Goal: Task Accomplishment & Management: Use online tool/utility

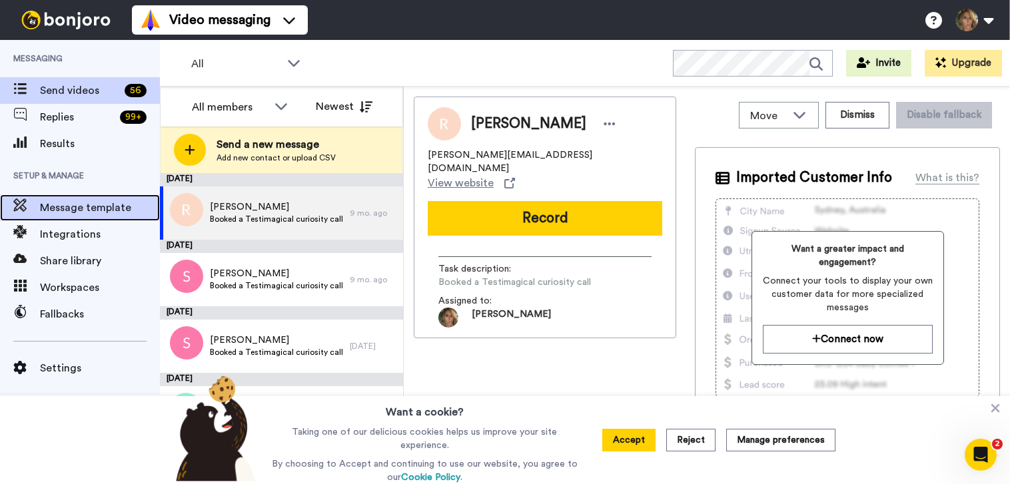
click at [101, 213] on span "Message template" at bounding box center [100, 208] width 120 height 16
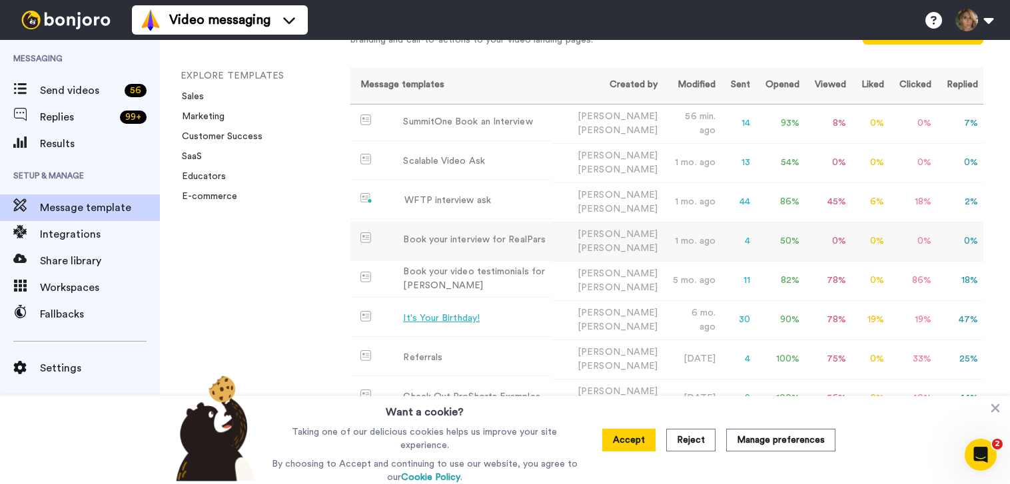
scroll to position [81, 0]
click at [459, 273] on div "Book your video testimonials for [PERSON_NAME]" at bounding box center [474, 280] width 143 height 28
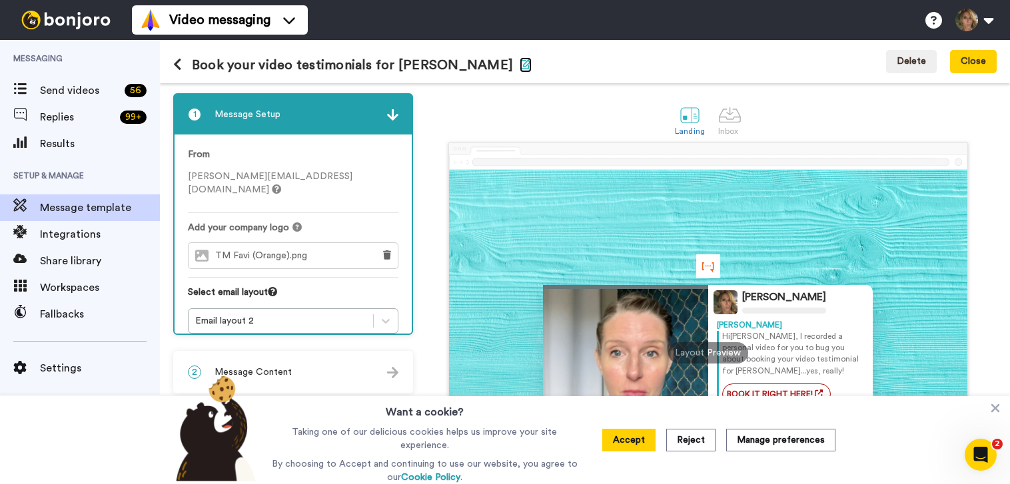
click at [520, 62] on icon "button" at bounding box center [526, 64] width 12 height 11
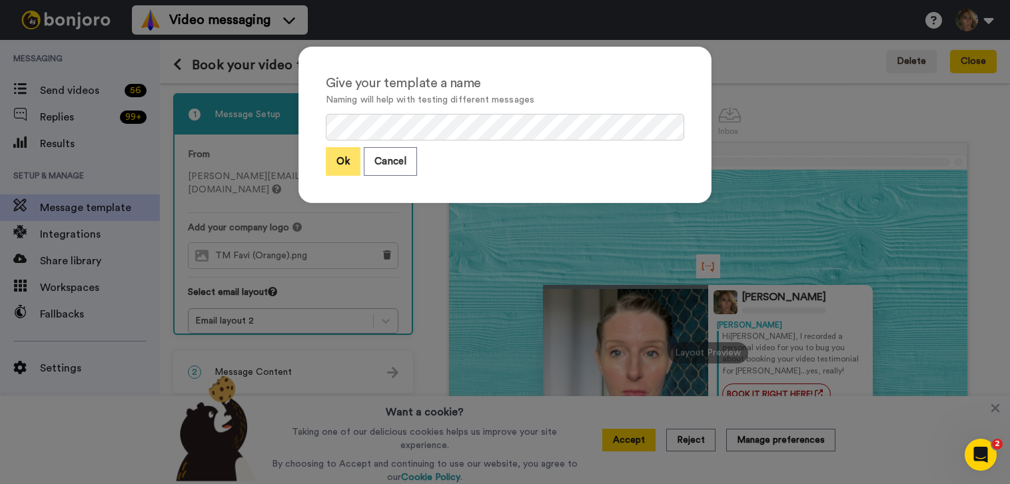
click at [337, 160] on button "Ok" at bounding box center [343, 161] width 35 height 29
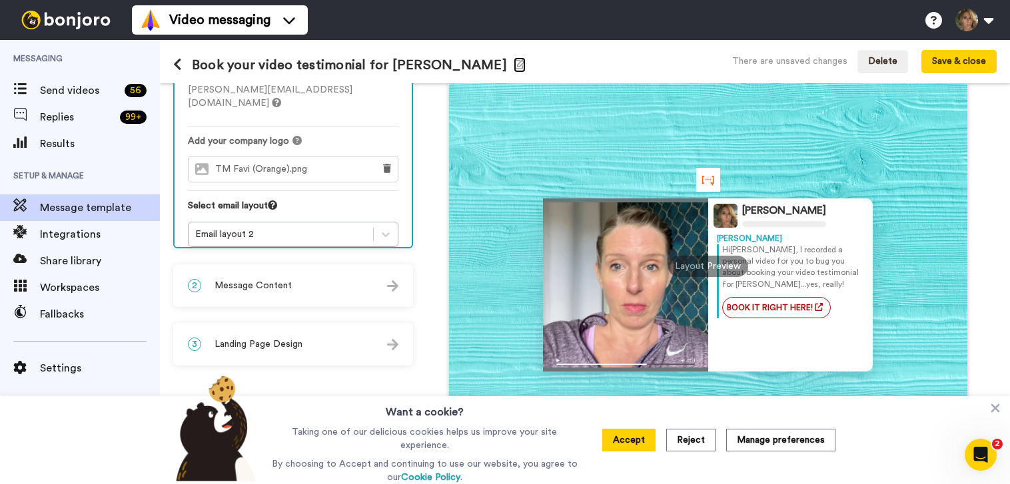
scroll to position [113, 0]
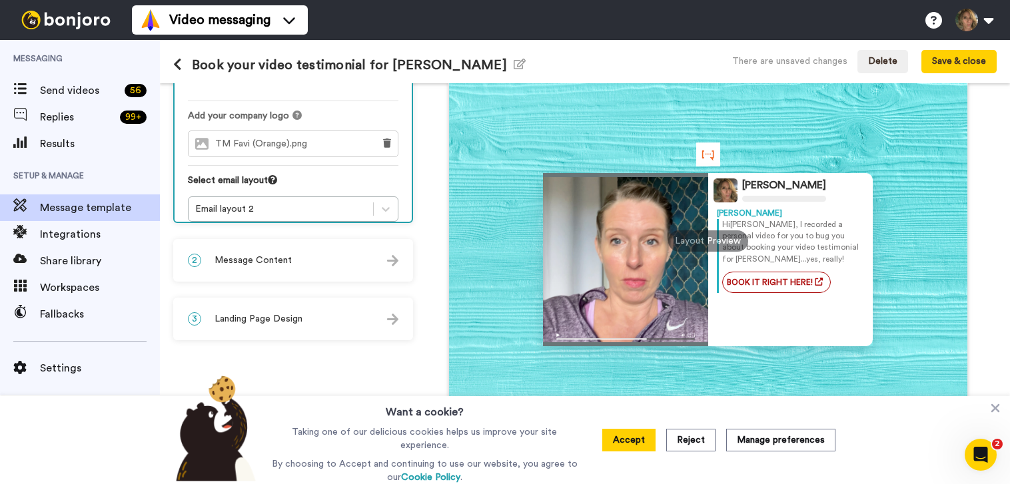
click at [298, 263] on div "2 Message Content" at bounding box center [293, 261] width 237 height 40
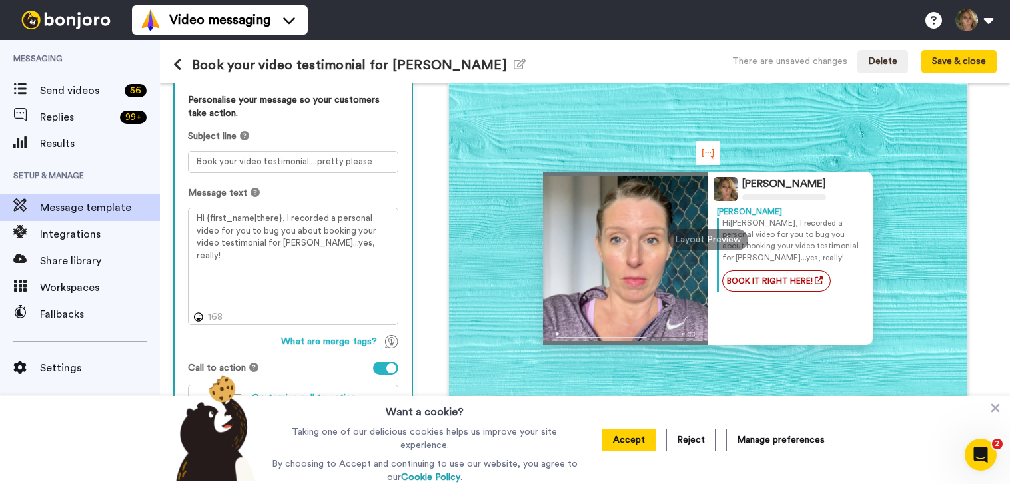
scroll to position [134, 0]
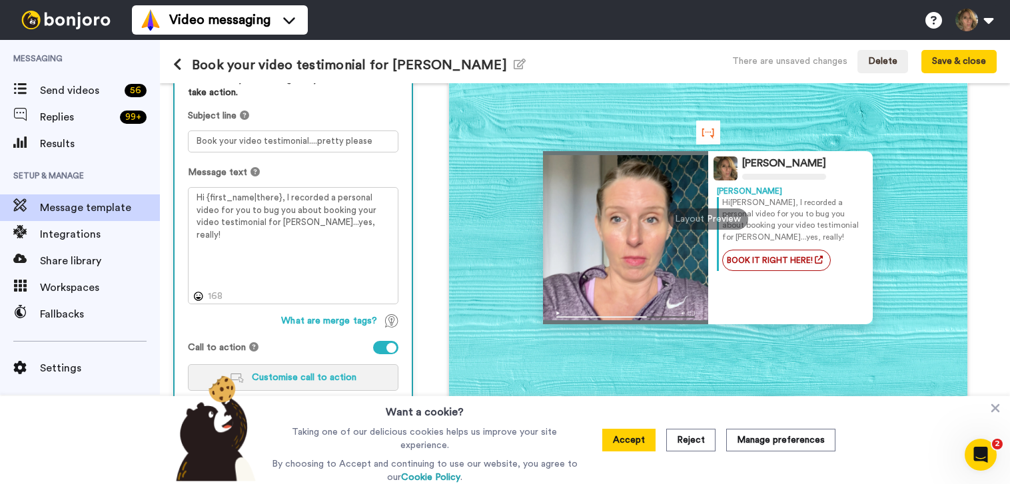
click at [293, 376] on span "Customise call to action" at bounding box center [304, 377] width 105 height 9
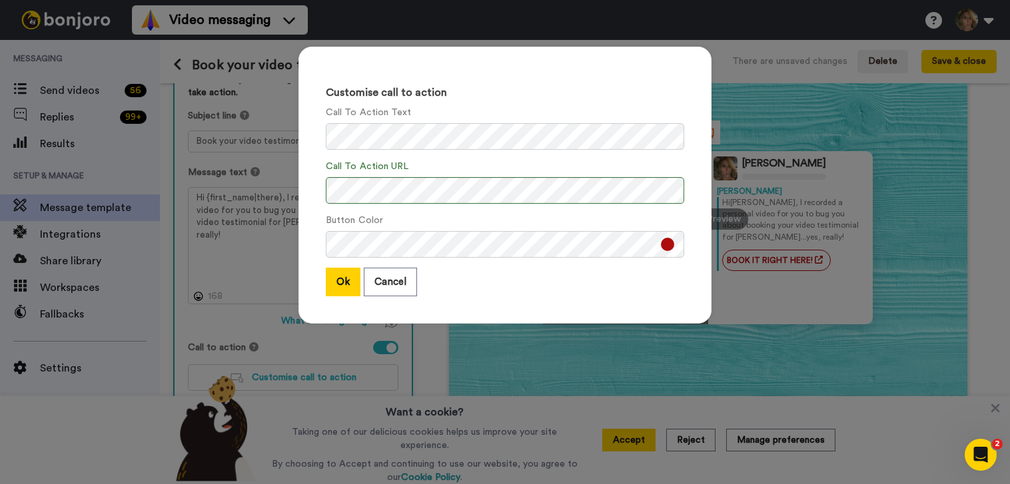
click at [667, 248] on button at bounding box center [667, 244] width 13 height 13
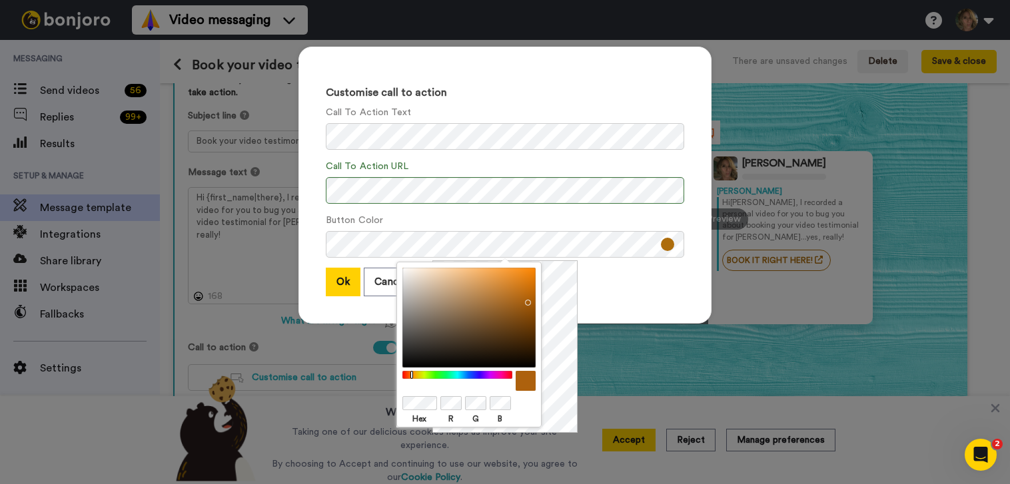
click at [412, 378] on div at bounding box center [457, 375] width 115 height 9
drag, startPoint x: 528, startPoint y: 306, endPoint x: 510, endPoint y: 291, distance: 23.6
click at [510, 291] on div at bounding box center [468, 318] width 133 height 100
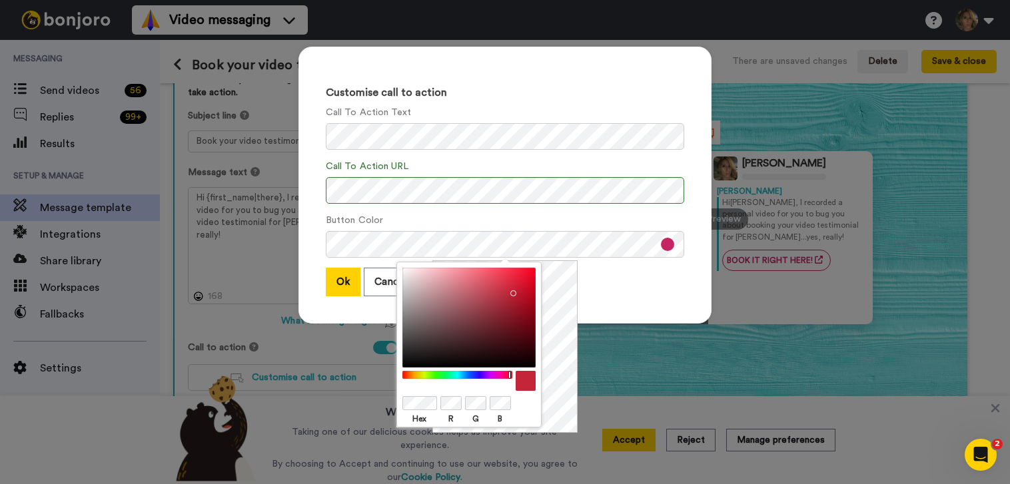
click at [509, 373] on div at bounding box center [457, 375] width 115 height 9
click at [402, 375] on div at bounding box center [457, 375] width 115 height 9
drag, startPoint x: 514, startPoint y: 293, endPoint x: 484, endPoint y: 278, distance: 34.3
click at [484, 278] on div at bounding box center [468, 318] width 133 height 100
drag, startPoint x: 487, startPoint y: 282, endPoint x: 488, endPoint y: 293, distance: 10.7
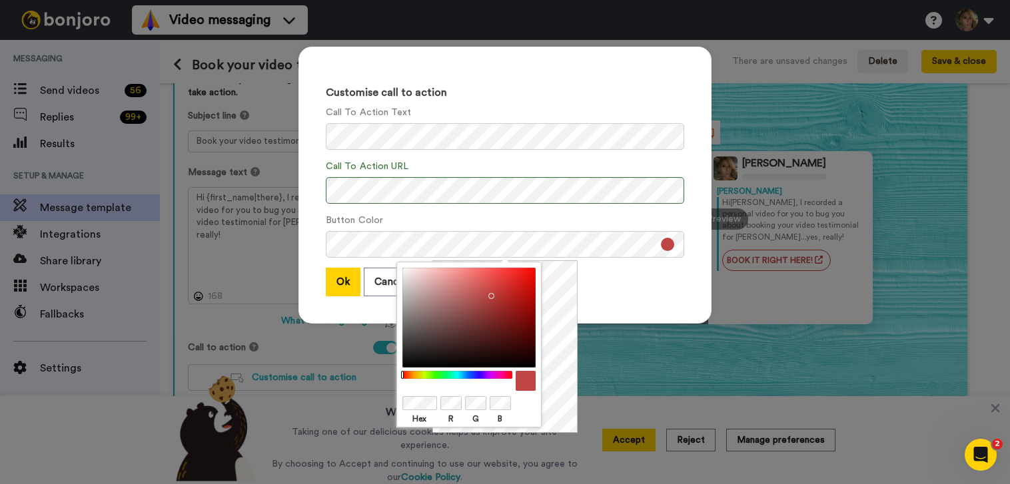
click at [488, 293] on div at bounding box center [468, 318] width 133 height 100
drag, startPoint x: 489, startPoint y: 298, endPoint x: 488, endPoint y: 285, distance: 12.7
click at [488, 285] on div at bounding box center [468, 318] width 133 height 100
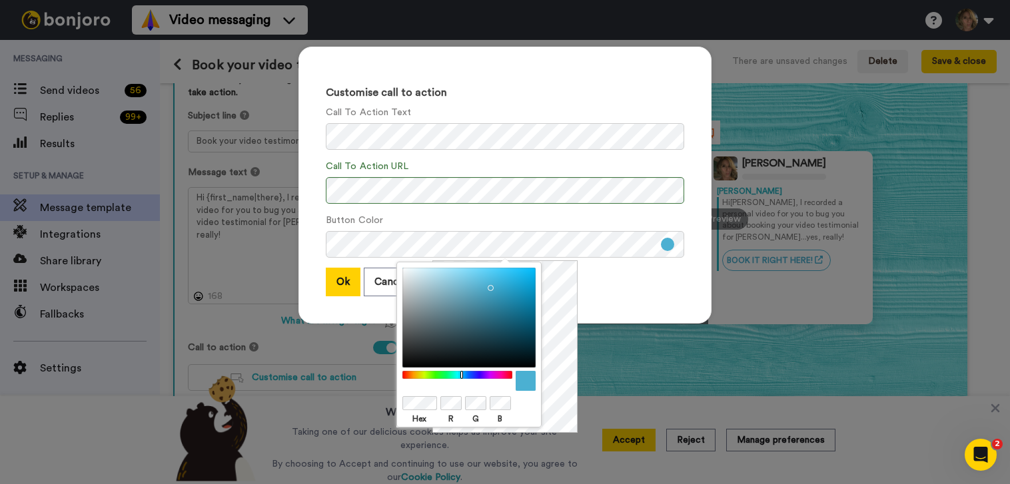
click at [462, 376] on div at bounding box center [457, 375] width 115 height 9
click at [464, 375] on div at bounding box center [457, 375] width 115 height 9
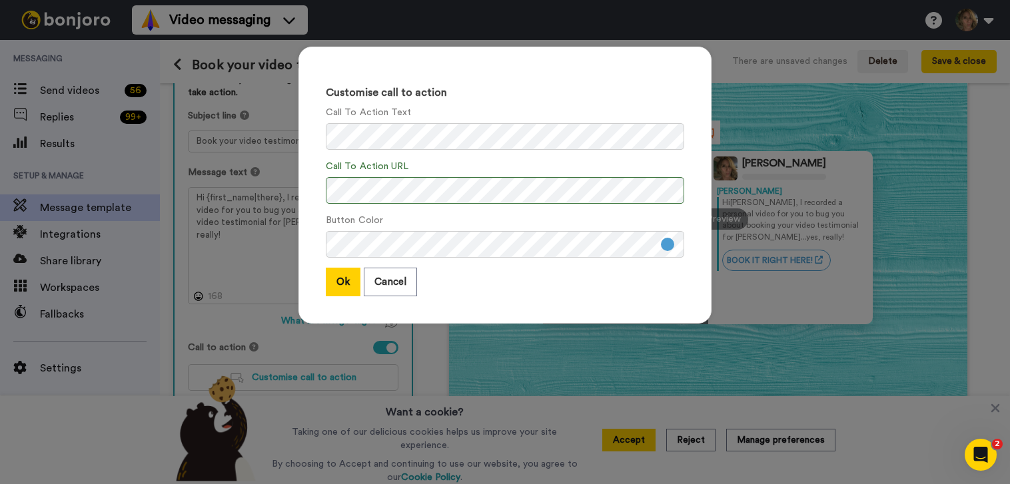
click at [645, 293] on div "Ok Cancel" at bounding box center [505, 282] width 359 height 29
click at [343, 281] on button "Ok" at bounding box center [343, 282] width 35 height 29
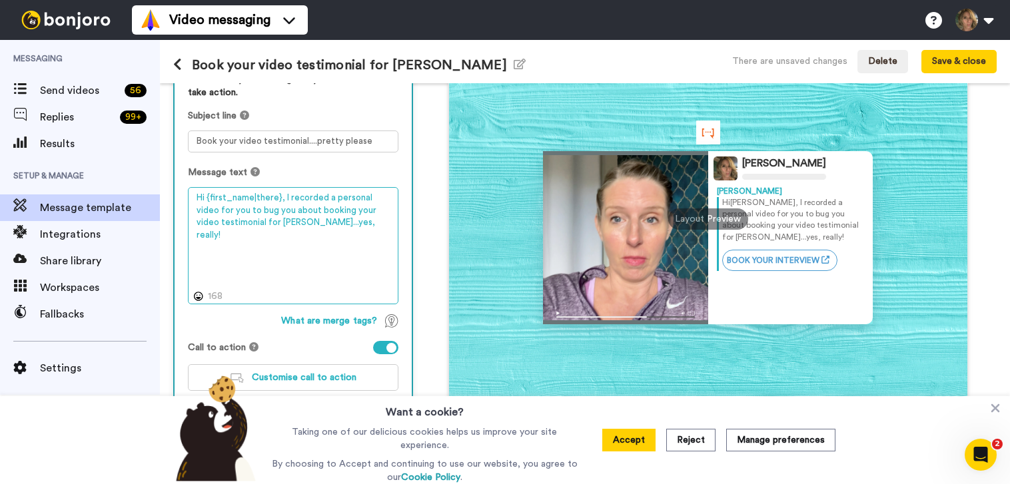
click at [278, 229] on textarea "Hi {first_name|there}, I recorded a personal video for you to bug you about boo…" at bounding box center [293, 245] width 211 height 117
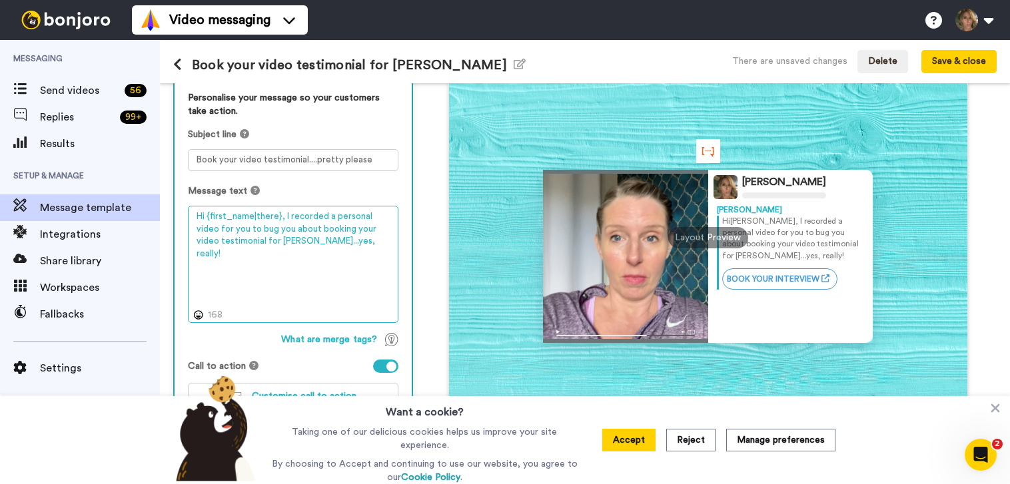
scroll to position [115, 0]
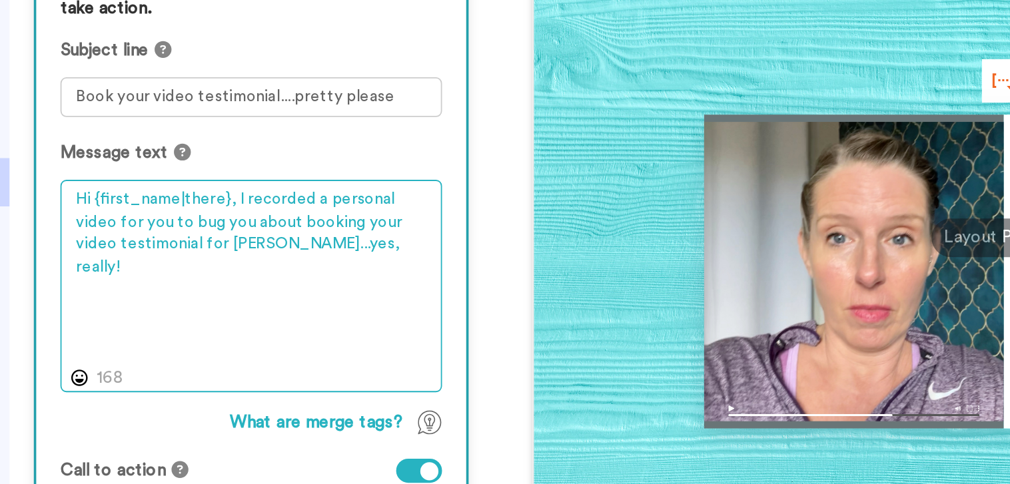
drag, startPoint x: 279, startPoint y: 243, endPoint x: 255, endPoint y: 244, distance: 24.7
click at [255, 244] on textarea "Hi {first_name|there}, I recorded a personal video for you to bug you about boo…" at bounding box center [293, 265] width 211 height 117
drag, startPoint x: 223, startPoint y: 232, endPoint x: 183, endPoint y: 232, distance: 39.3
click at [183, 232] on div "Personalise your message so your customers take action. Subject line Book your …" at bounding box center [293, 256] width 237 height 355
click at [317, 242] on textarea "Hi {first_name|there}, I recorded a personal video to bug you about booking you…" at bounding box center [293, 265] width 211 height 117
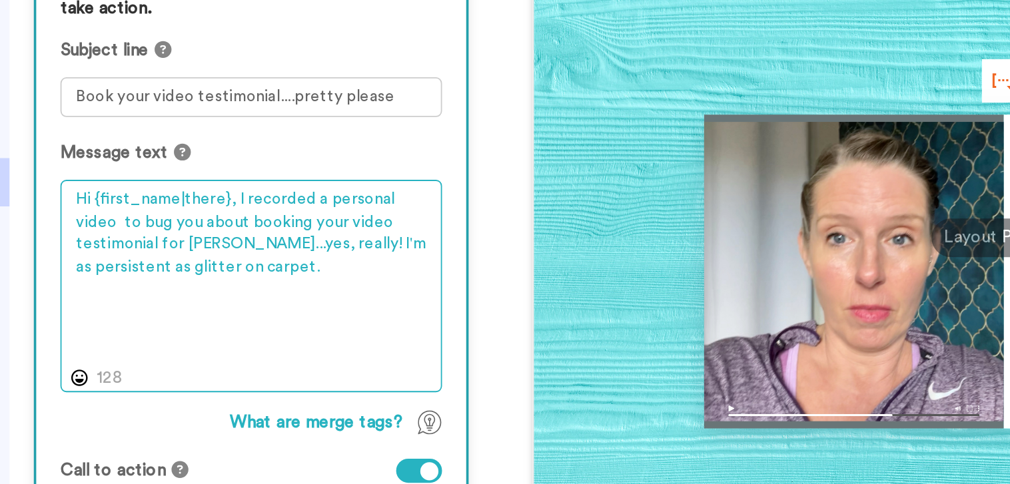
drag, startPoint x: 311, startPoint y: 241, endPoint x: 318, endPoint y: 254, distance: 14.9
click at [318, 254] on textarea "Hi {first_name|there}, I recorded a personal video to bug you about booking you…" at bounding box center [293, 265] width 211 height 117
paste textarea "stick around like glitter in carpet: unexpectedly loyal and mildly impossible t…"
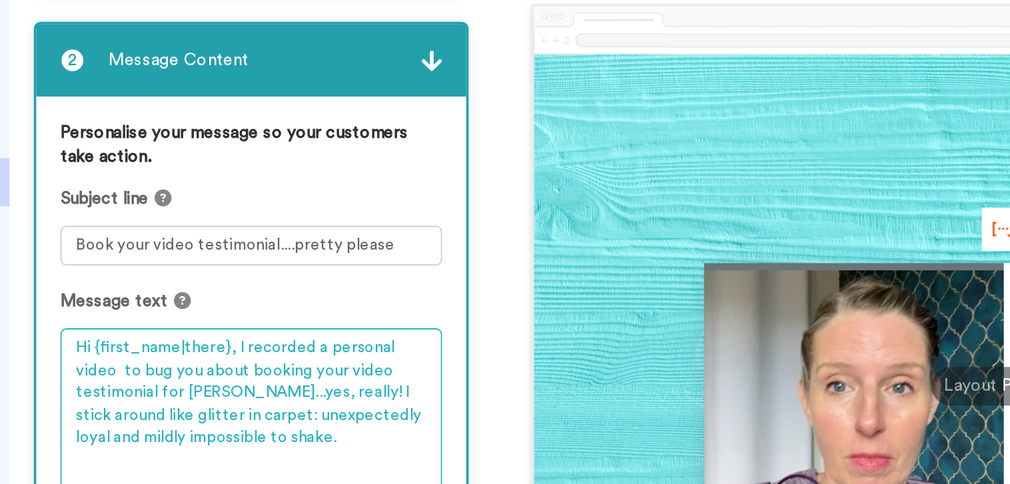
scroll to position [32, 0]
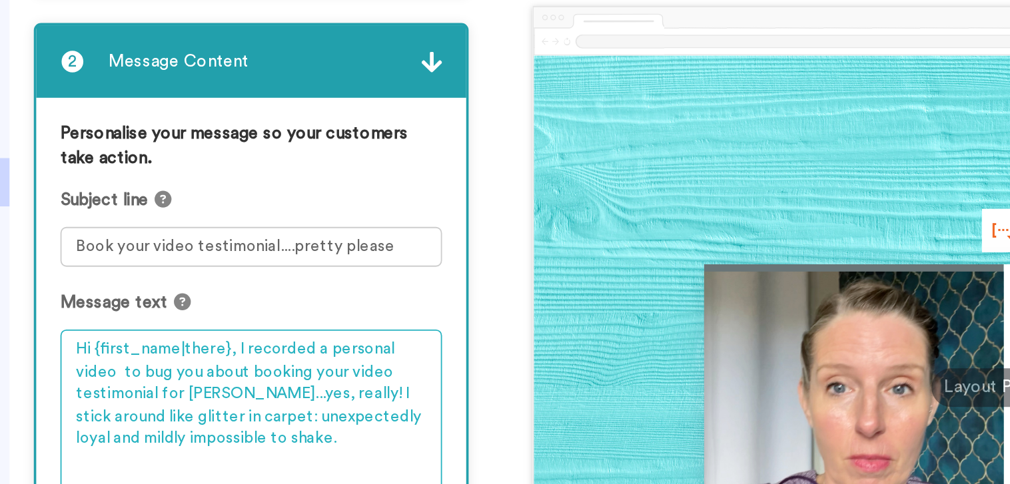
type textarea "Hi {first_name|there}, I recorded a personal video to bug you about booking you…"
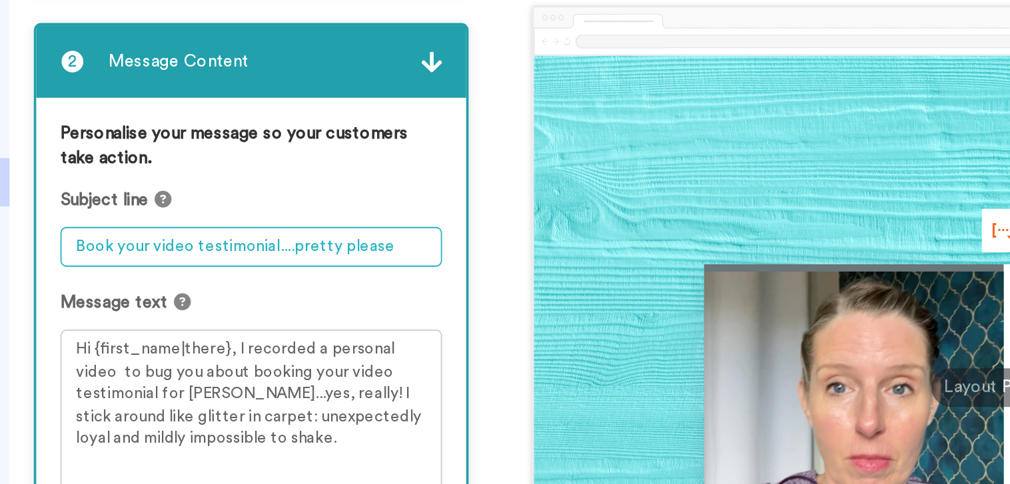
drag, startPoint x: 370, startPoint y: 245, endPoint x: 305, endPoint y: 245, distance: 64.6
click at [305, 245] on textarea "Book your video testimonial....pretty please" at bounding box center [293, 244] width 211 height 22
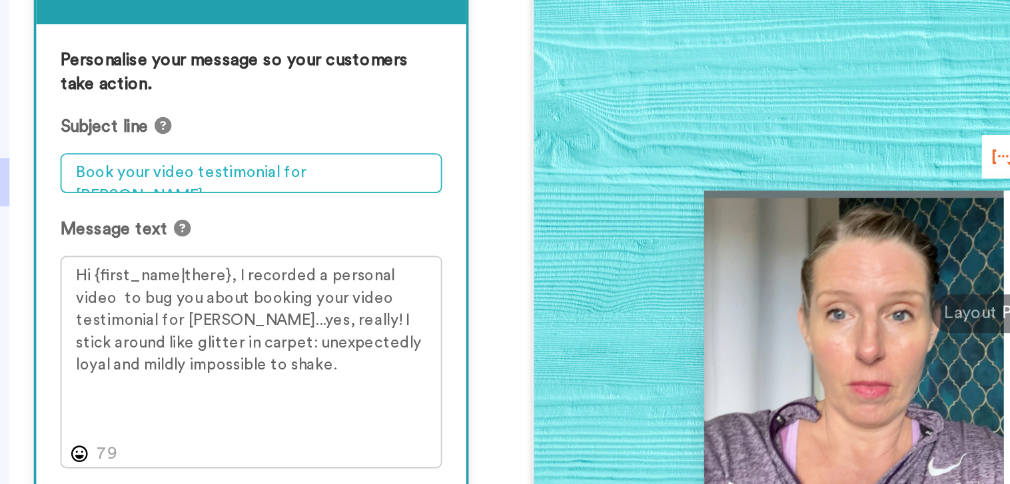
scroll to position [73, 0]
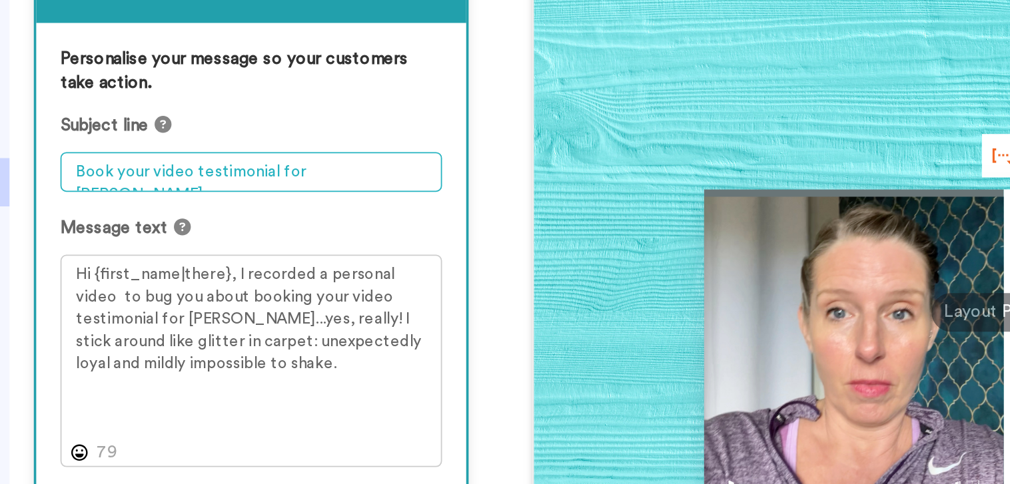
type textarea "Book your video testimonial for [PERSON_NAME]."
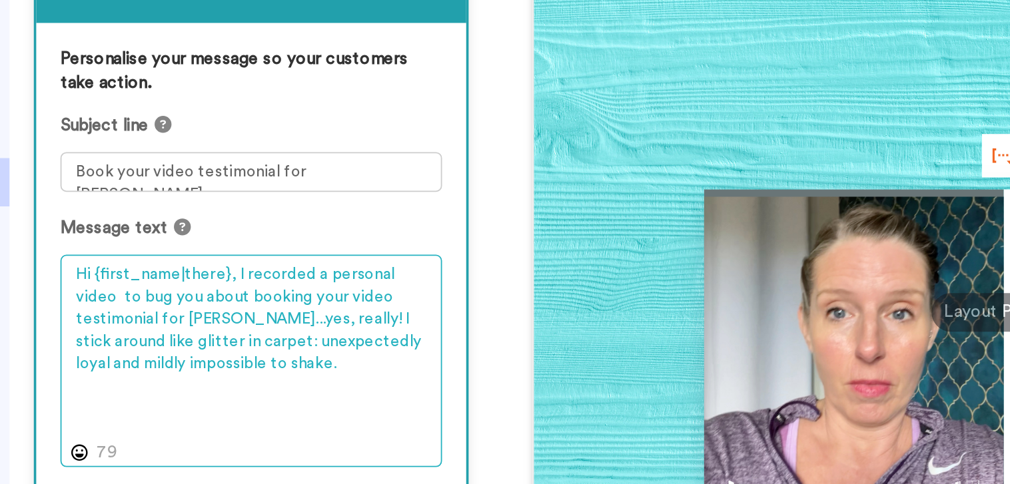
drag, startPoint x: 309, startPoint y: 283, endPoint x: 261, endPoint y: 281, distance: 48.0
click at [261, 281] on textarea "Hi {first_name|there}, I recorded a personal video to bug you about booking you…" at bounding box center [293, 306] width 211 height 117
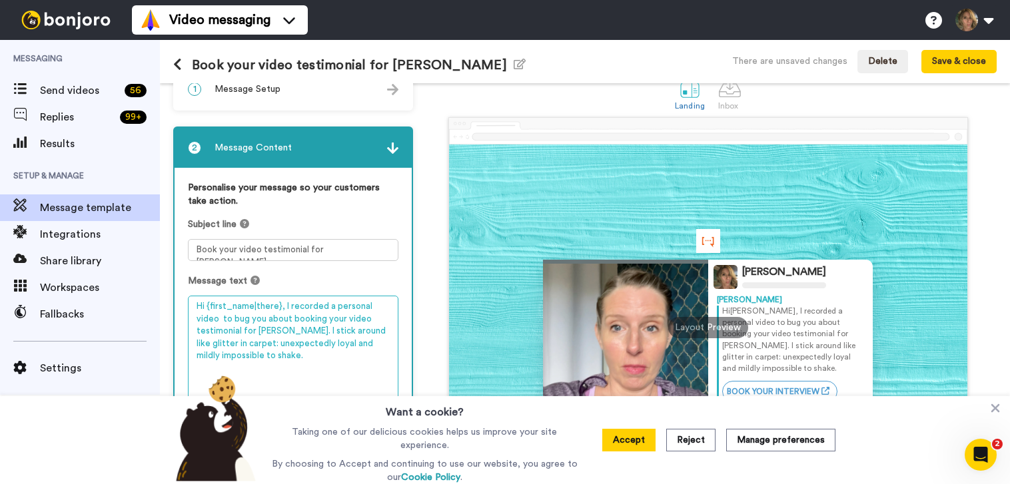
scroll to position [30, 0]
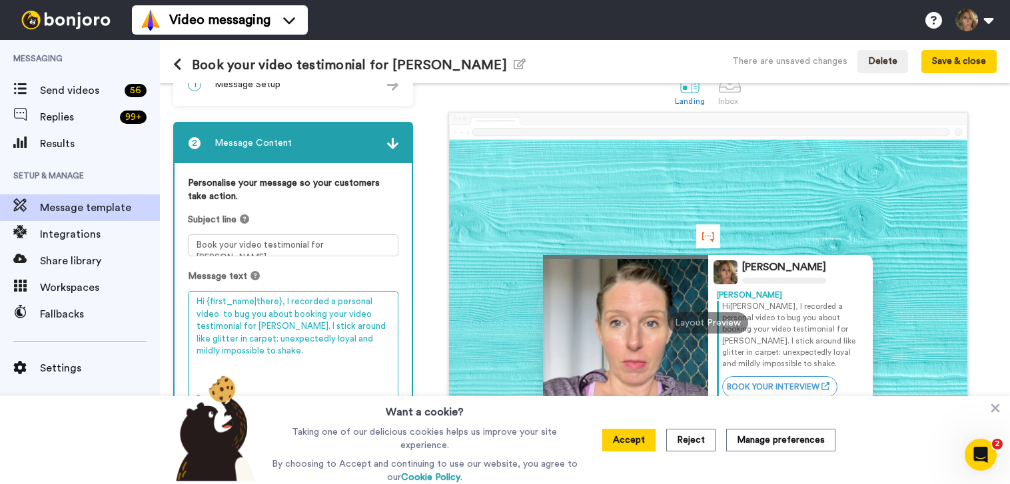
type textarea "Hi {first_name|there}, I recorded a personal video to bug you about booking you…"
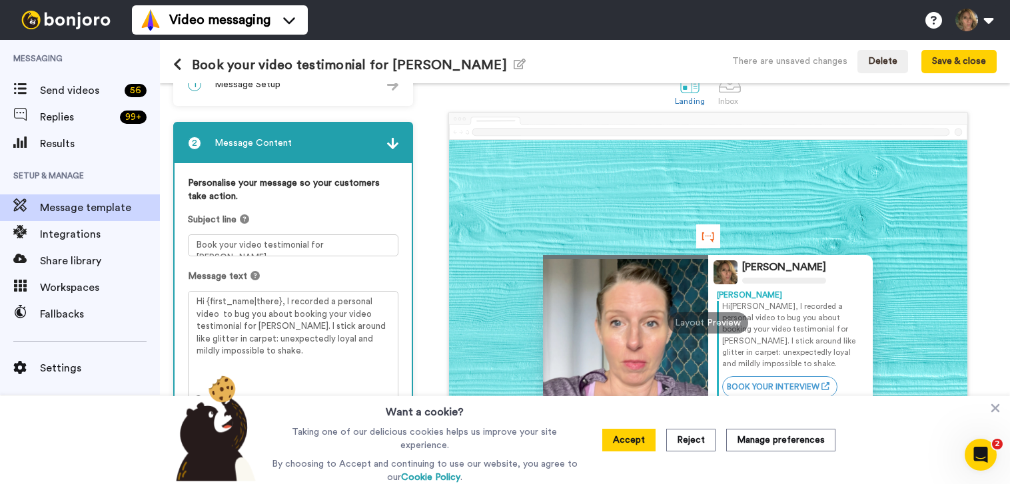
click at [391, 146] on img at bounding box center [392, 143] width 11 height 11
click at [390, 145] on img at bounding box center [392, 143] width 11 height 11
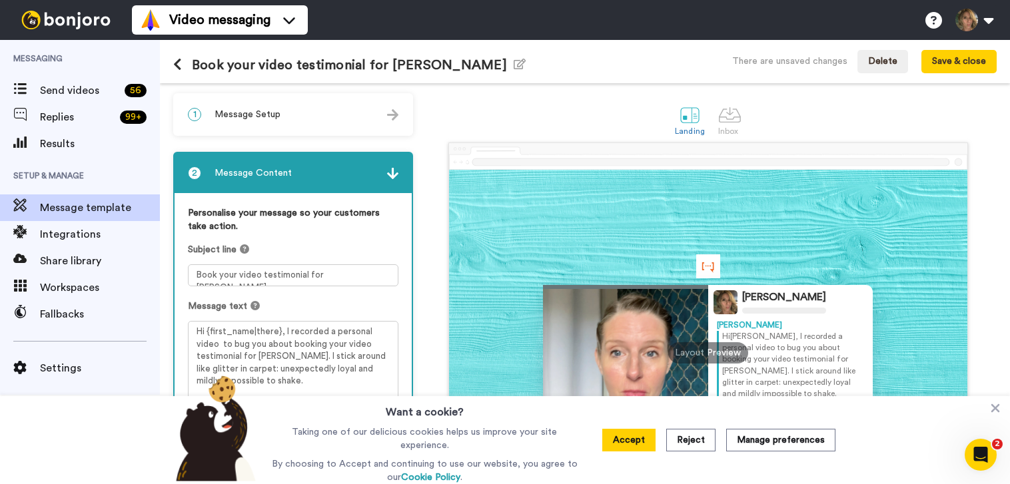
click at [331, 119] on div "1 Message Setup" at bounding box center [293, 115] width 237 height 40
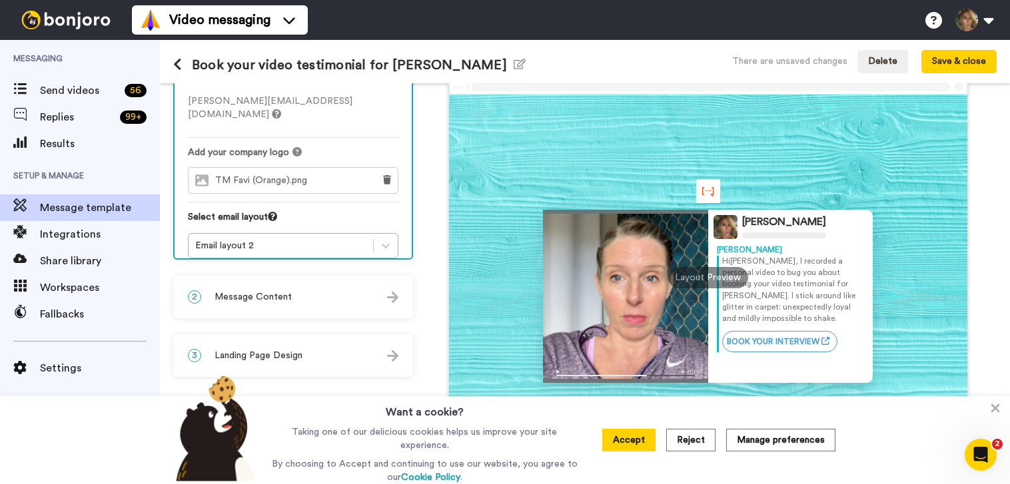
scroll to position [113, 0]
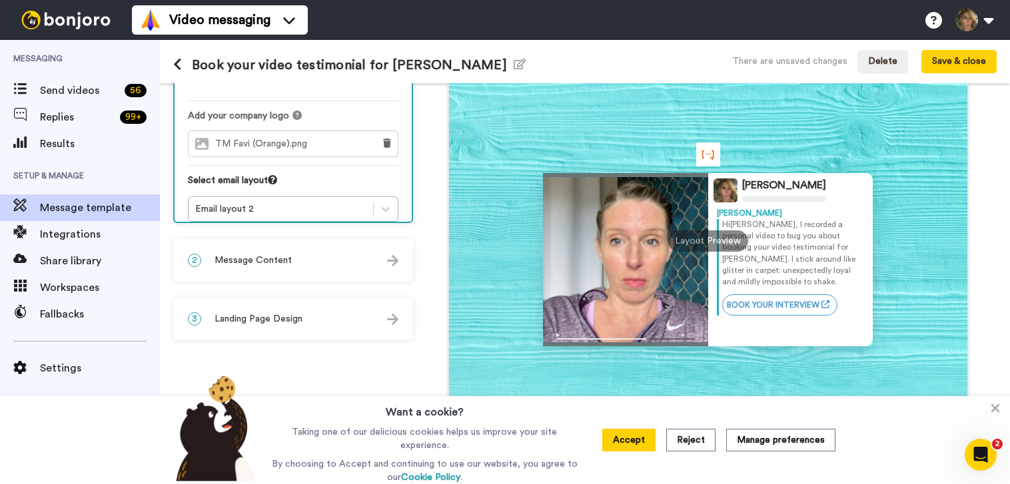
click at [305, 325] on div "3 Landing Page Design" at bounding box center [293, 319] width 237 height 40
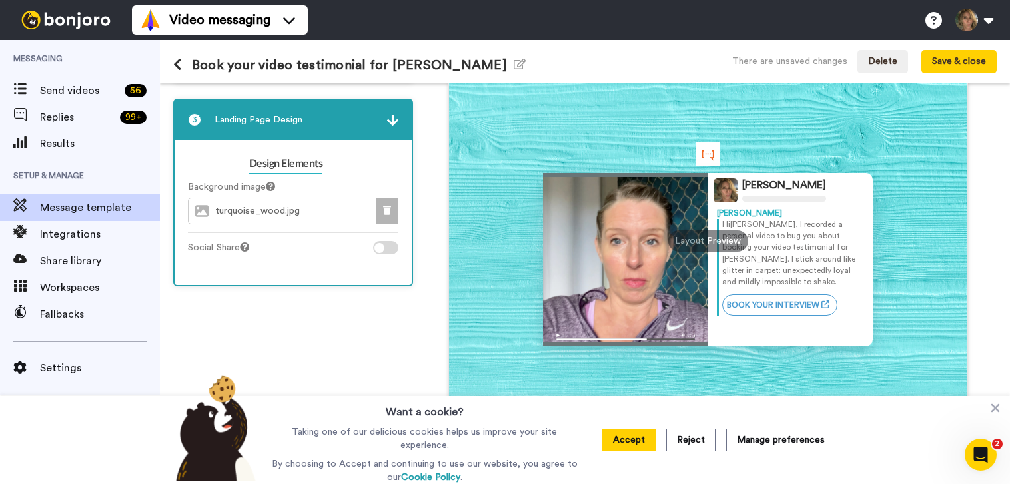
click at [382, 209] on button at bounding box center [387, 211] width 21 height 25
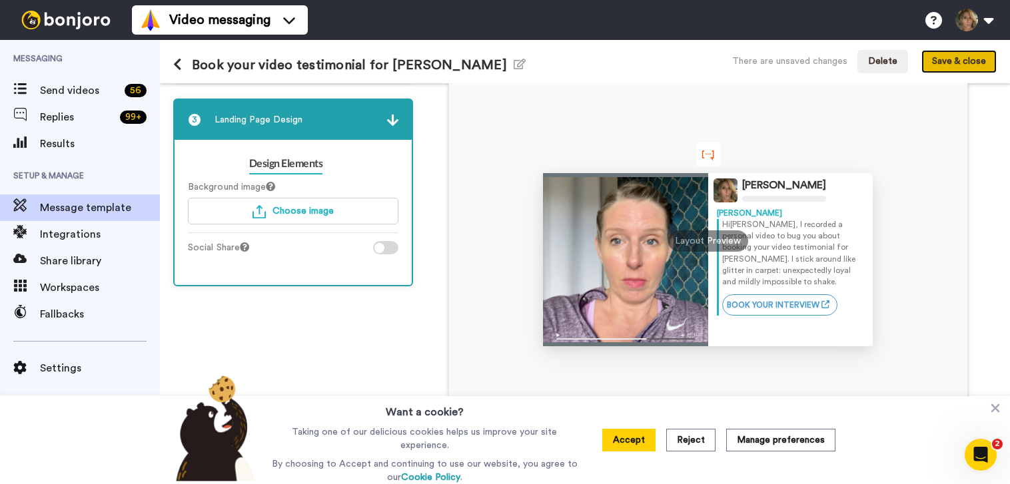
click at [949, 59] on button "Save & close" at bounding box center [959, 62] width 75 height 24
